Goal: Transaction & Acquisition: Book appointment/travel/reservation

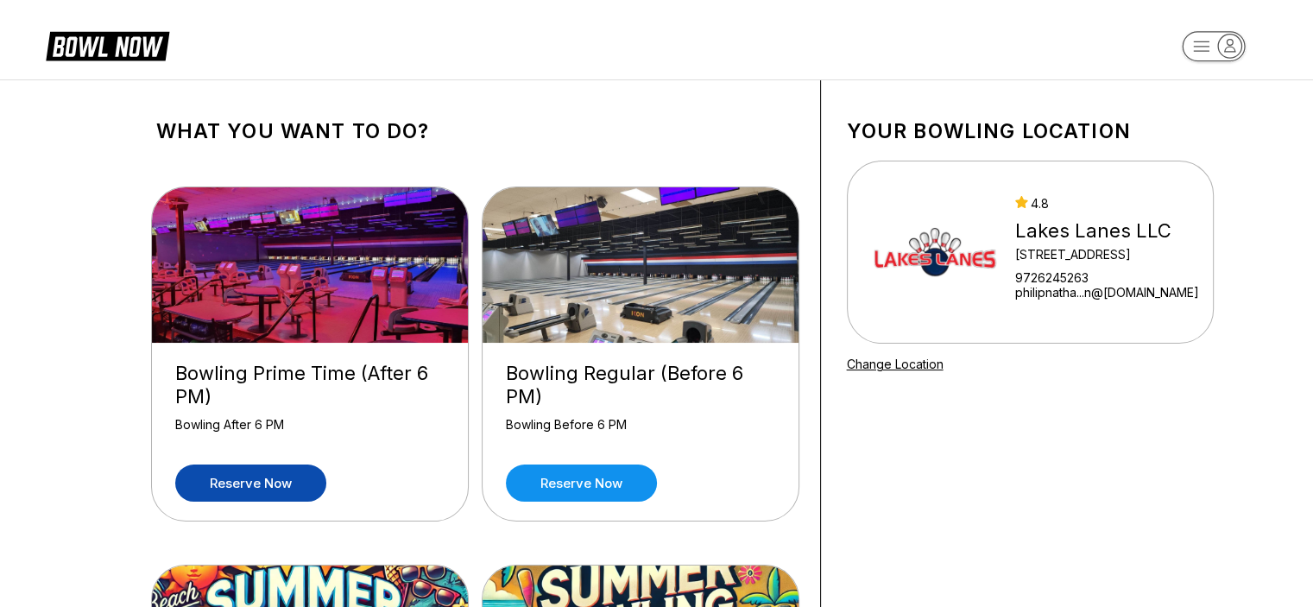
click at [300, 476] on link "Reserve now" at bounding box center [250, 482] width 151 height 37
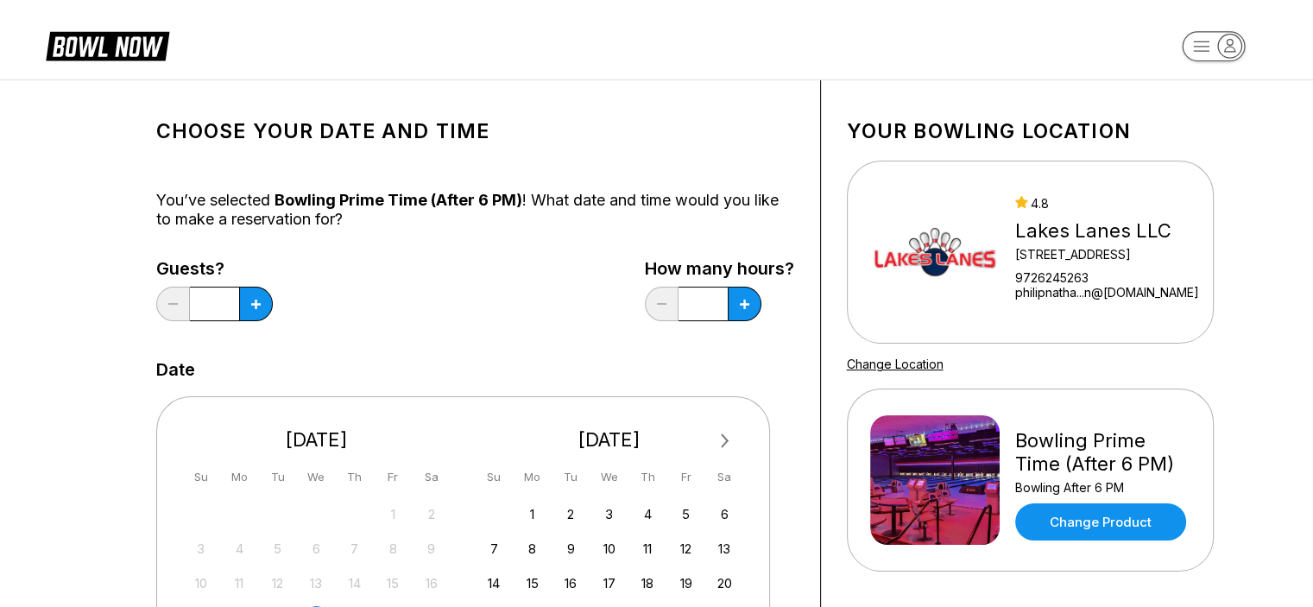
scroll to position [138, 0]
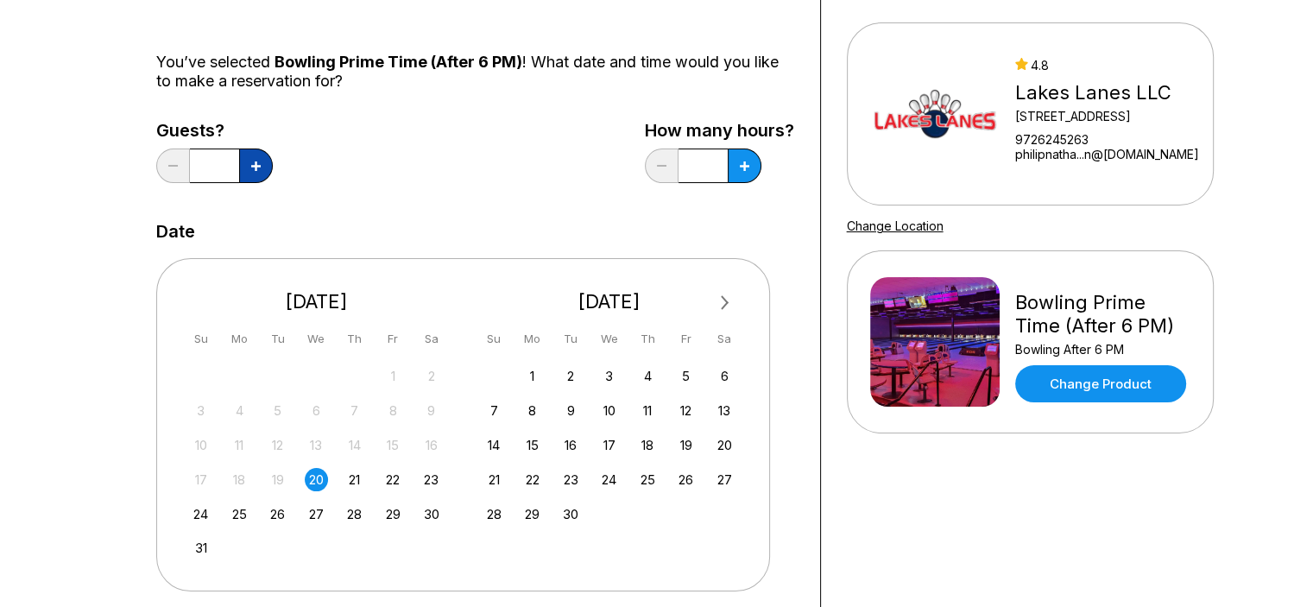
click at [261, 153] on button at bounding box center [256, 165] width 34 height 35
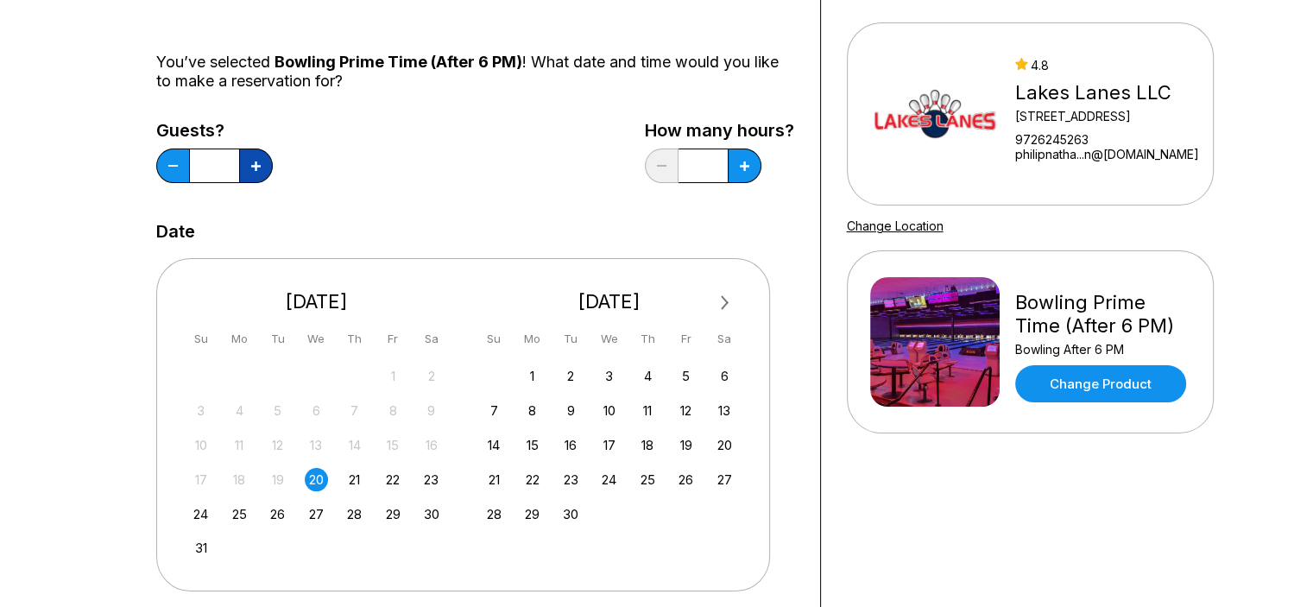
type input "*"
click at [735, 155] on button at bounding box center [745, 165] width 34 height 35
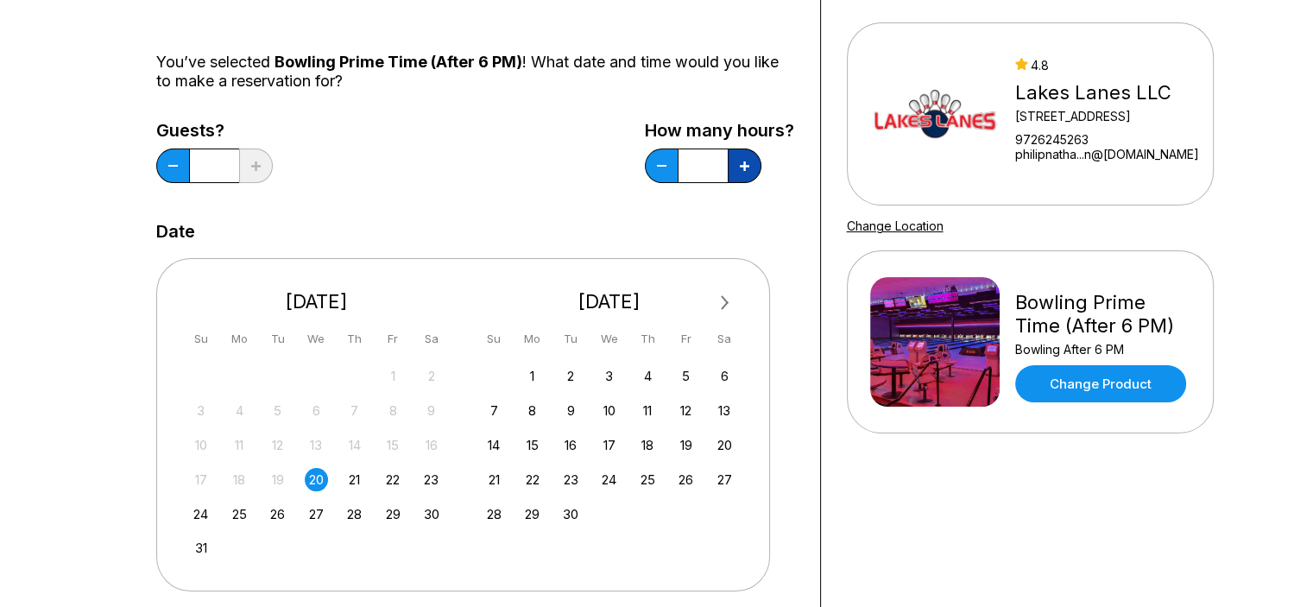
type input "*"
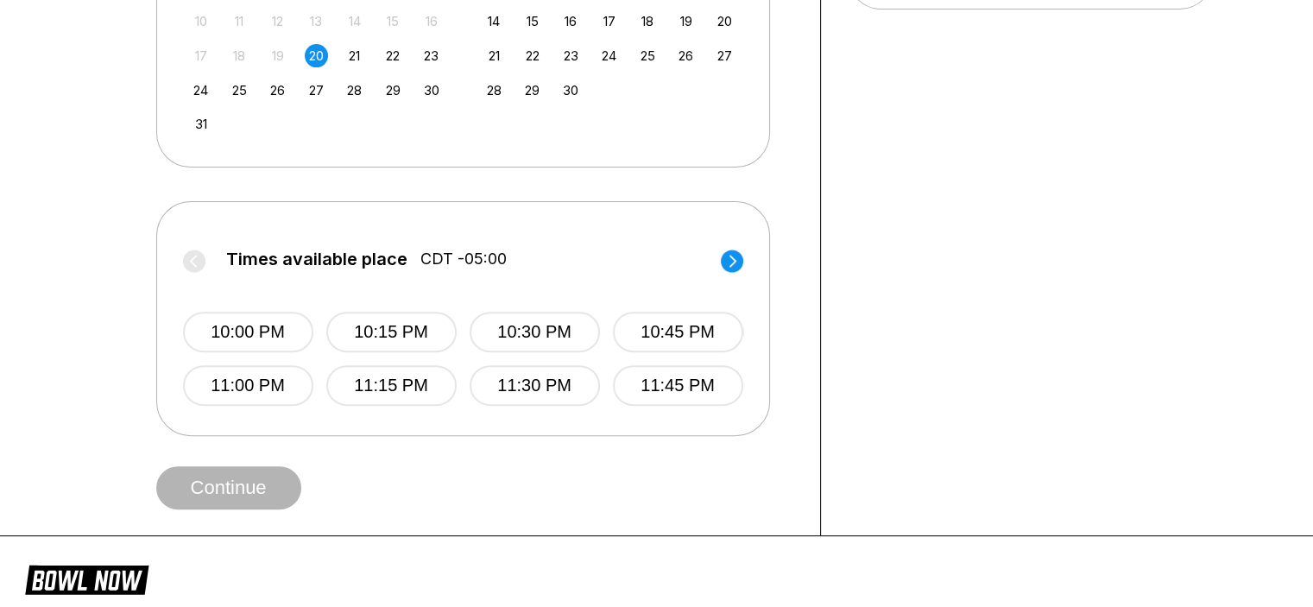
scroll to position [561, 0]
click at [200, 265] on label "Times available place CDT -05:00" at bounding box center [463, 264] width 560 height 28
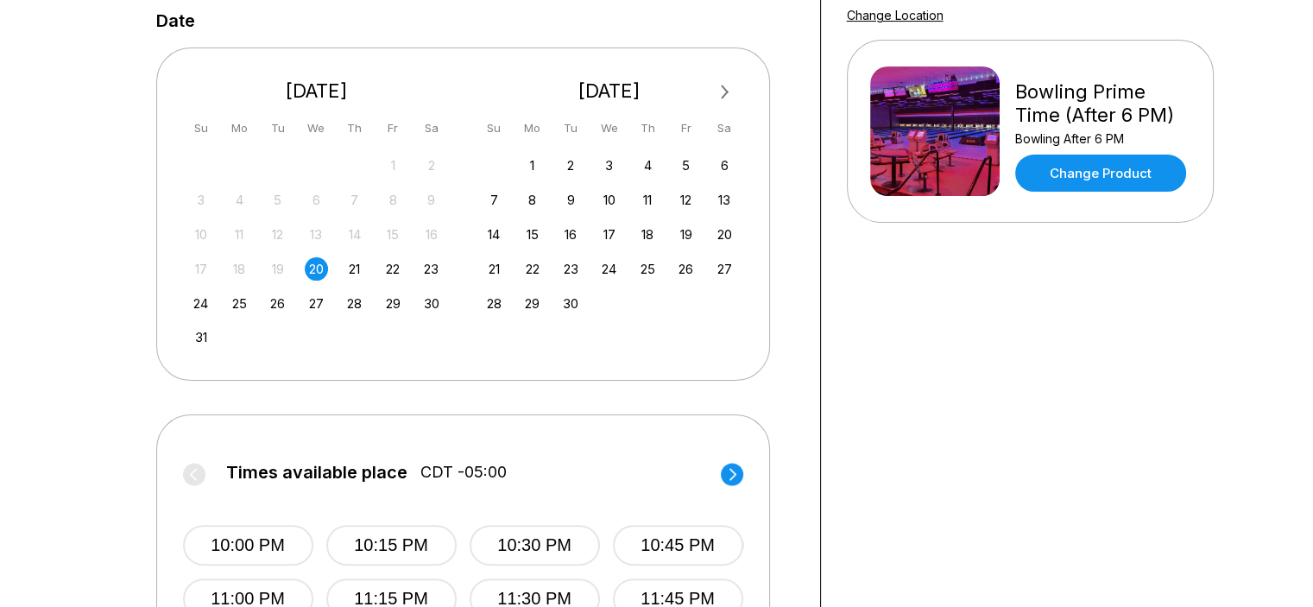
scroll to position [0, 0]
